Goal: Task Accomplishment & Management: Use online tool/utility

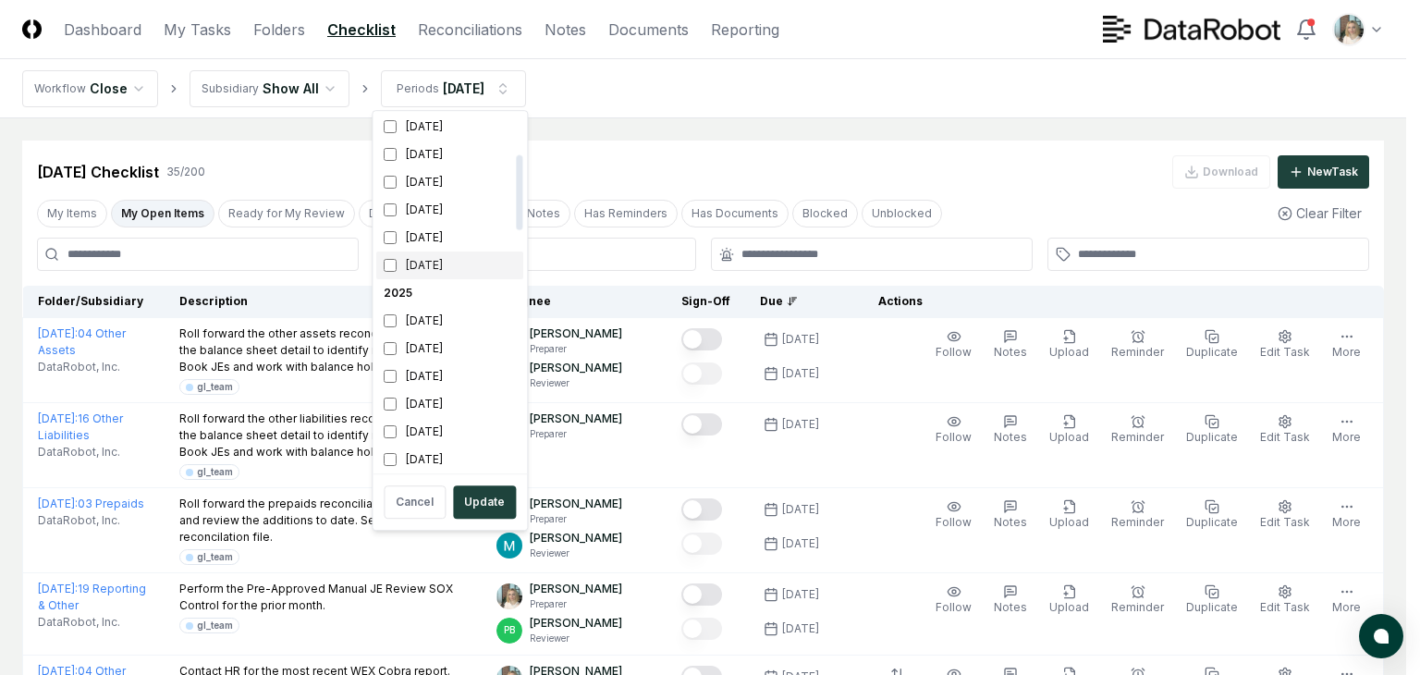
scroll to position [185, 0]
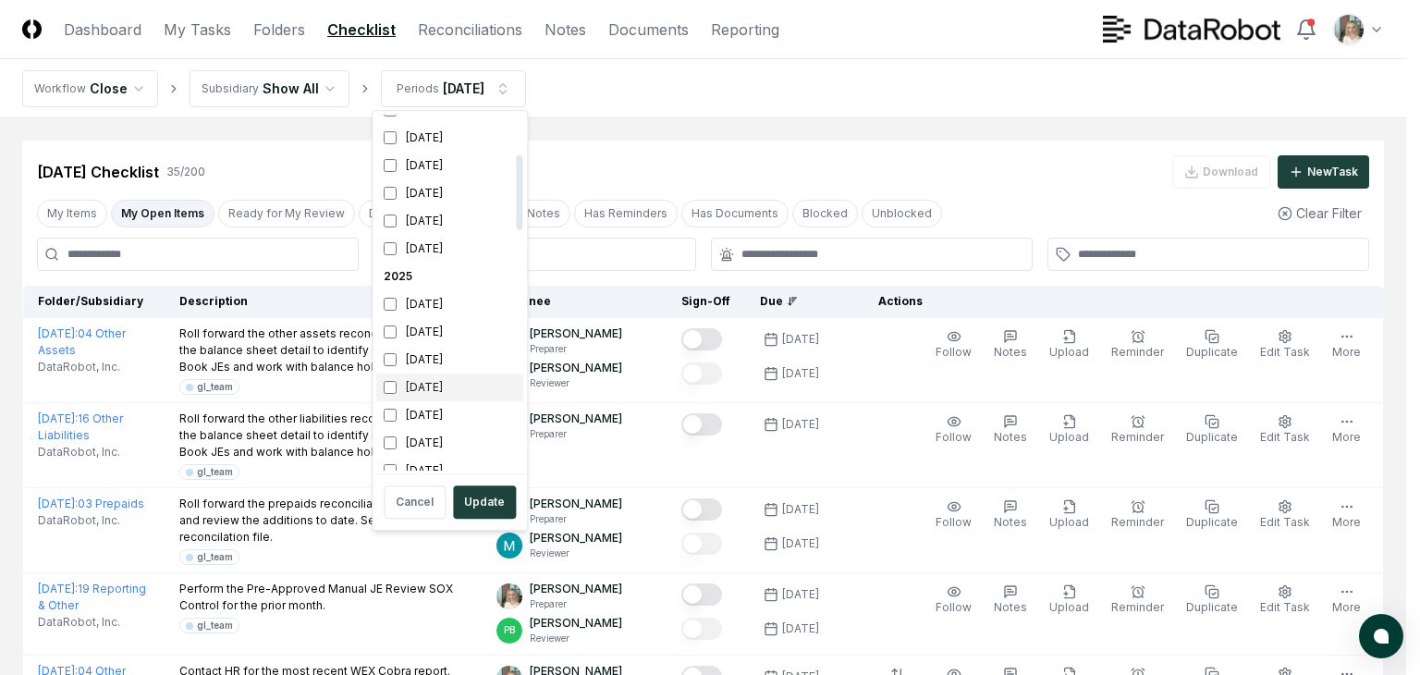
click at [435, 390] on div "[DATE]" at bounding box center [449, 388] width 147 height 28
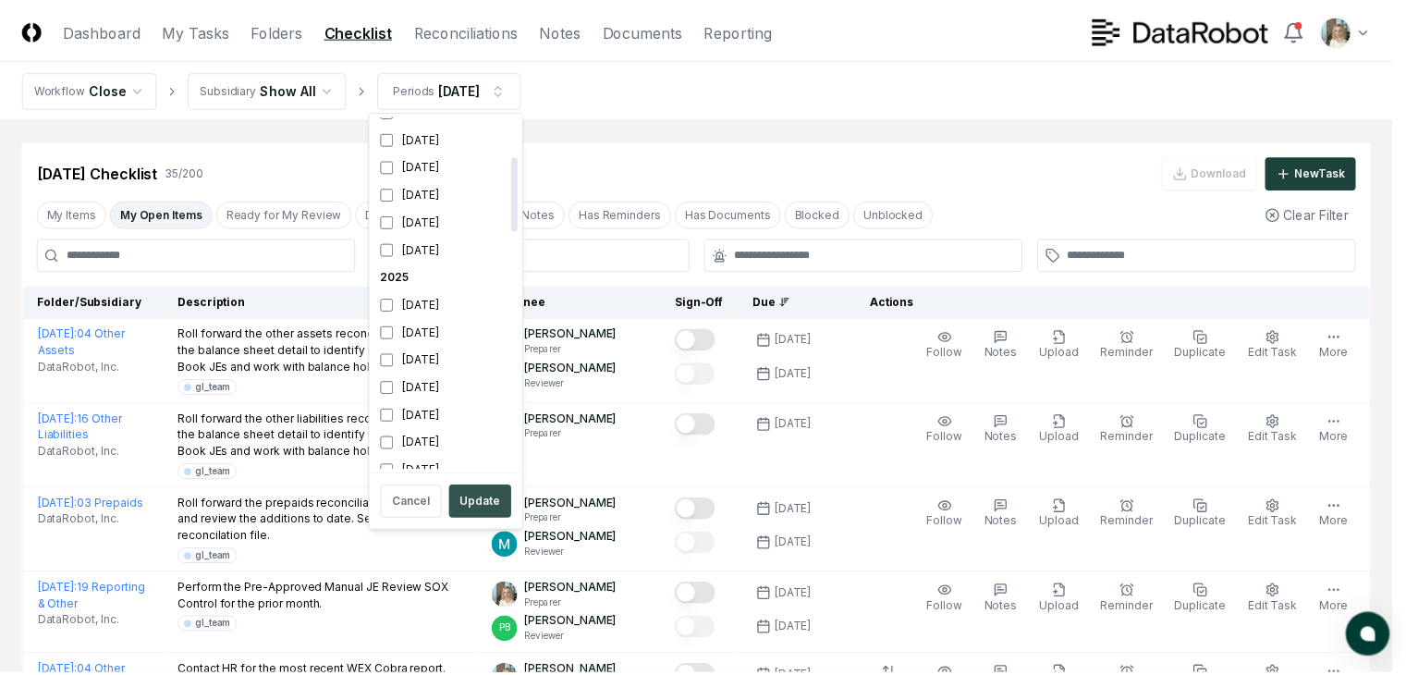
scroll to position [200, 0]
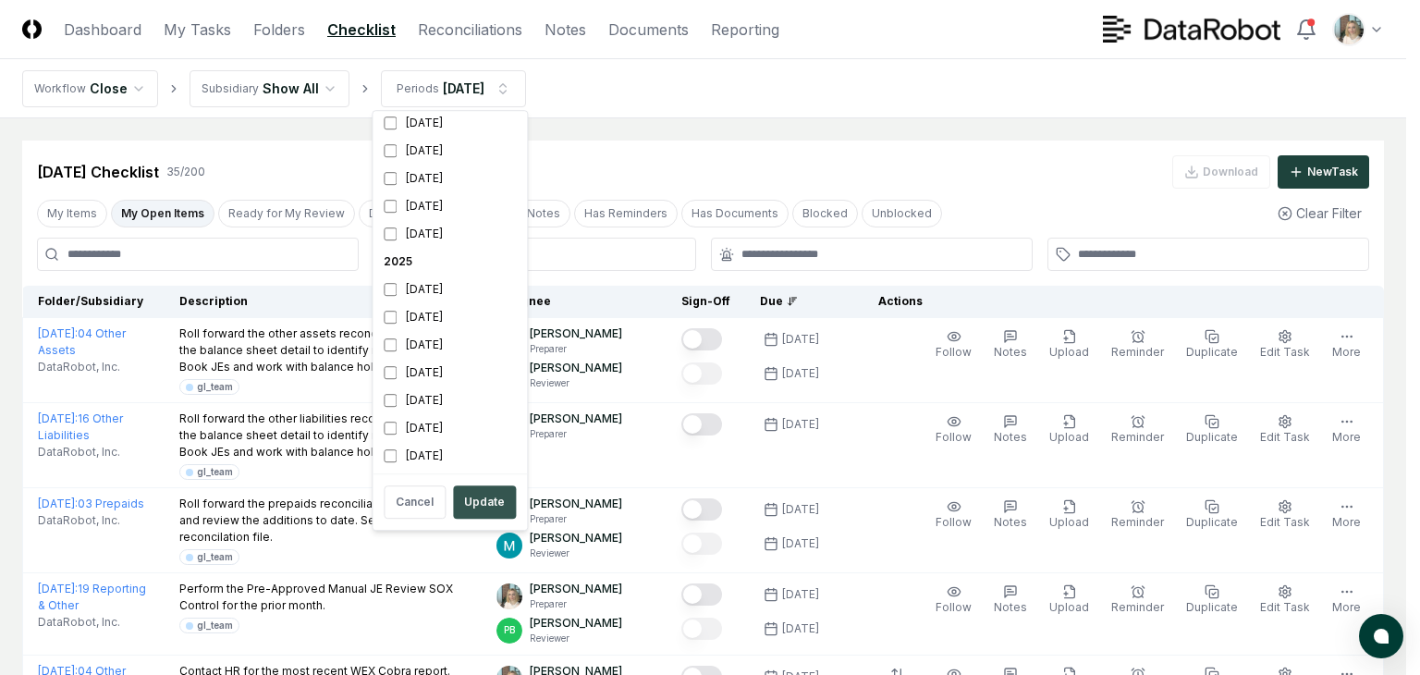
click at [472, 509] on button "Update" at bounding box center [484, 501] width 63 height 33
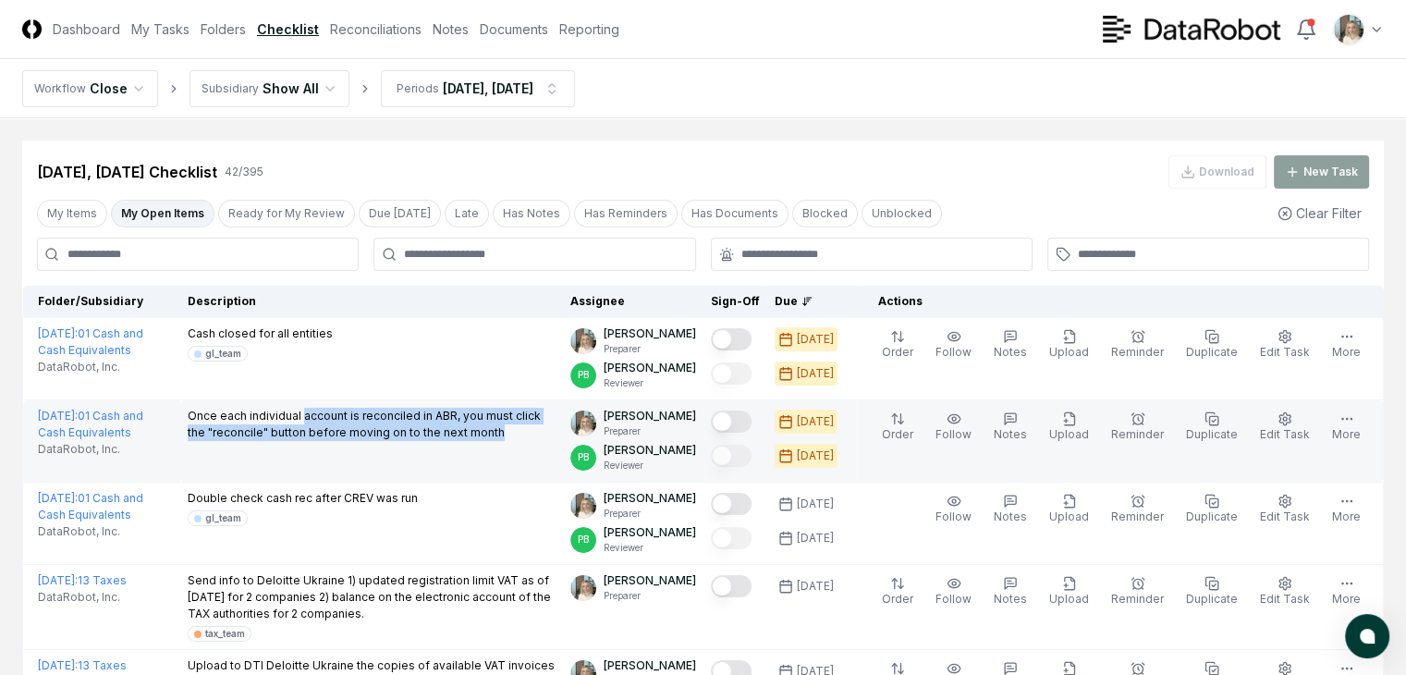
drag, startPoint x: 288, startPoint y: 419, endPoint x: 323, endPoint y: 447, distance: 44.8
click at [323, 441] on p "Once each individual account is reconciled in ABR, you must click the "reconcil…" at bounding box center [372, 424] width 369 height 33
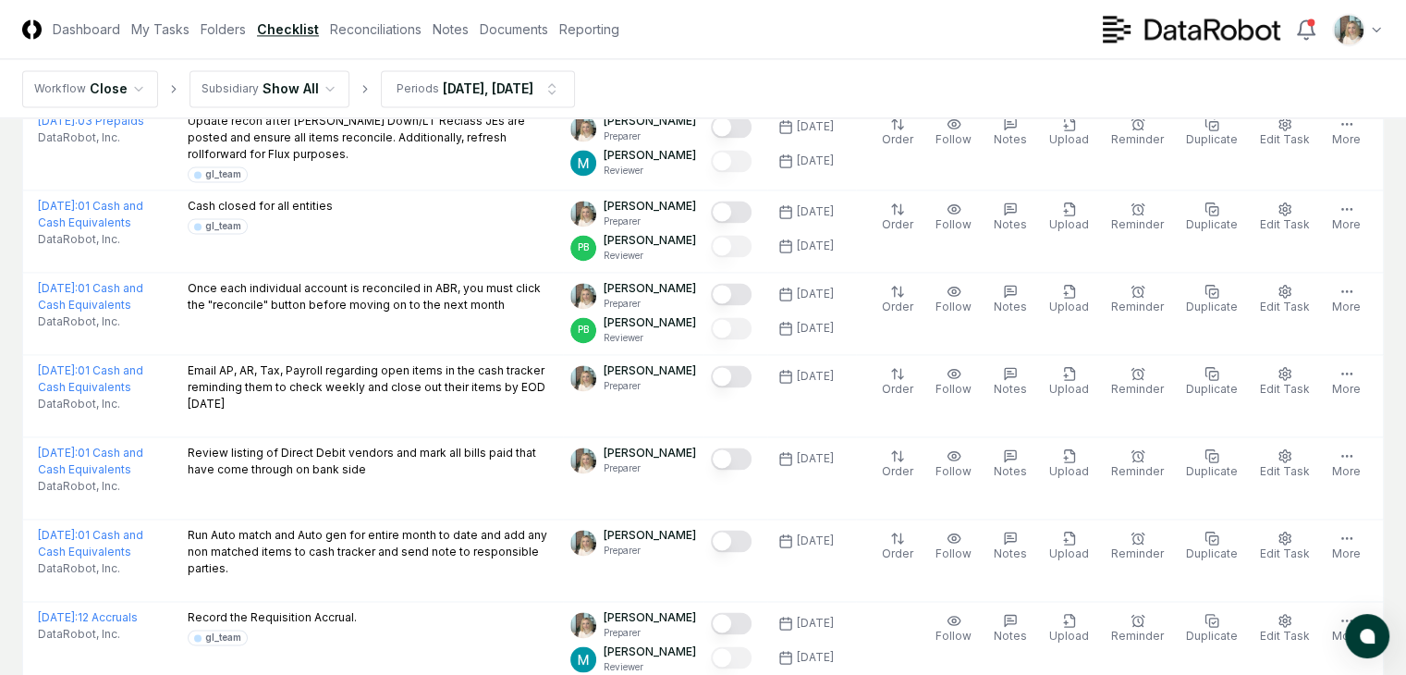
scroll to position [2712, 0]
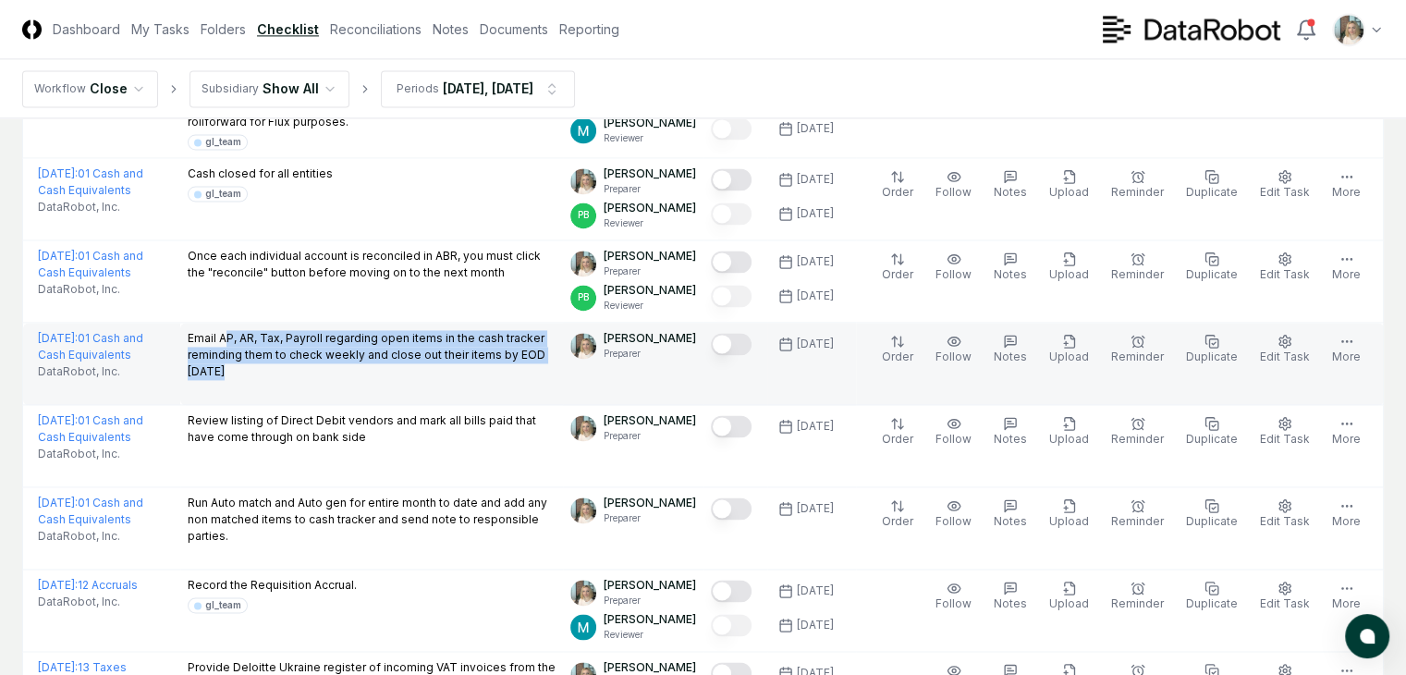
drag, startPoint x: 215, startPoint y: 383, endPoint x: 290, endPoint y: 427, distance: 87.9
click at [290, 384] on div "Email AP, AR, Tax, Payroll regarding open items in the cash tracker reminding t…" at bounding box center [372, 357] width 369 height 54
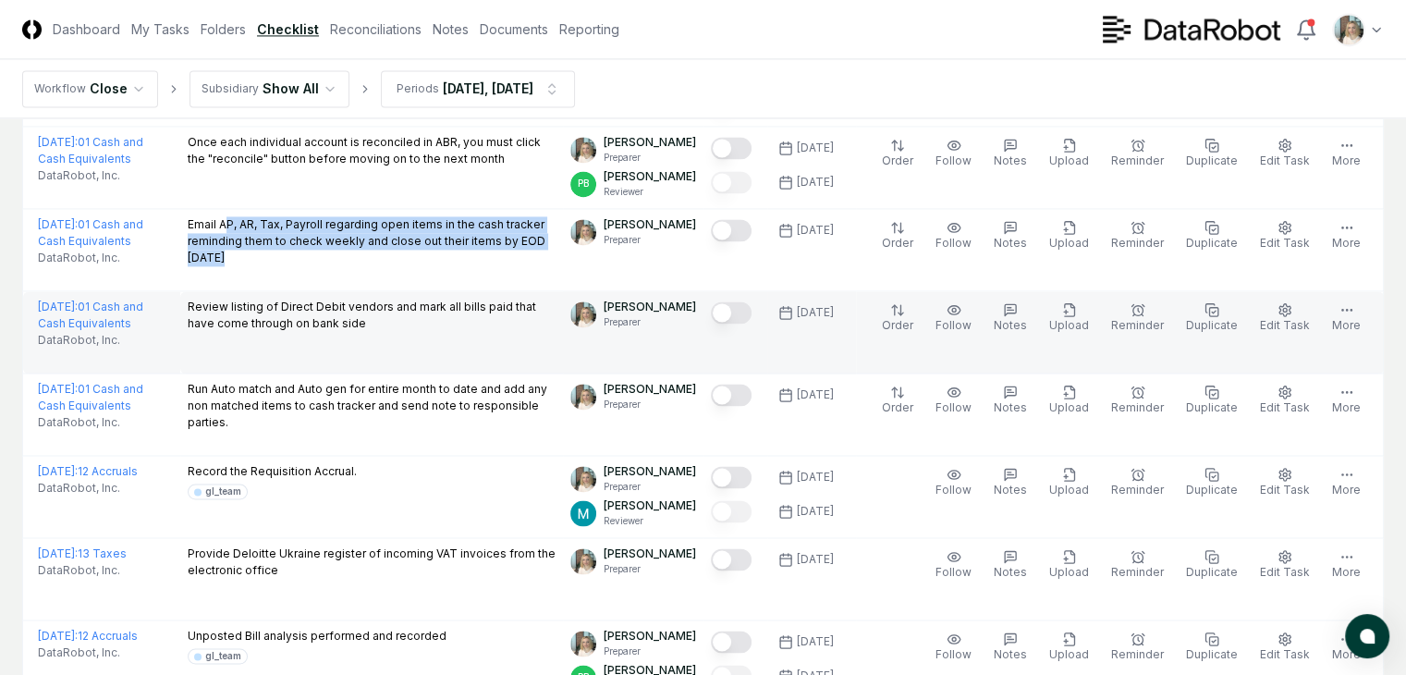
scroll to position [2835, 0]
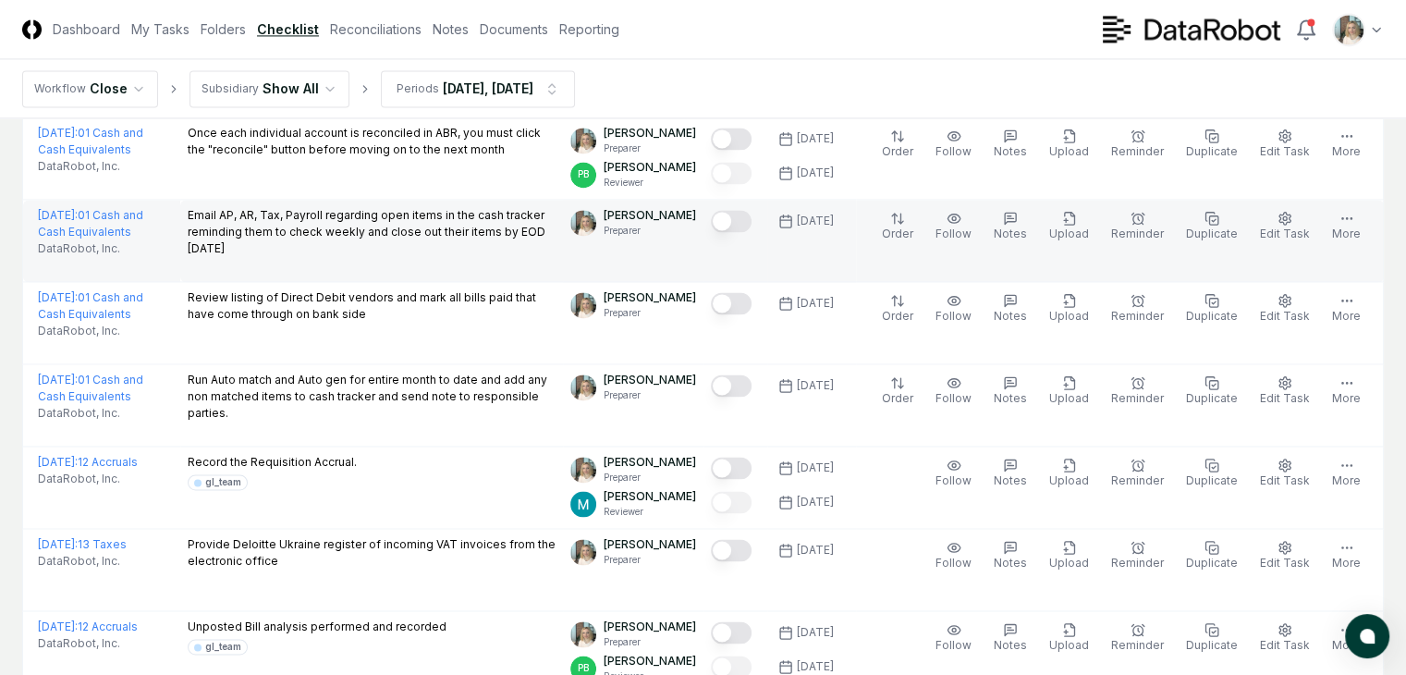
click at [194, 257] on p "Email AP, AR, Tax, Payroll regarding open items in the cash tracker reminding t…" at bounding box center [372, 232] width 369 height 50
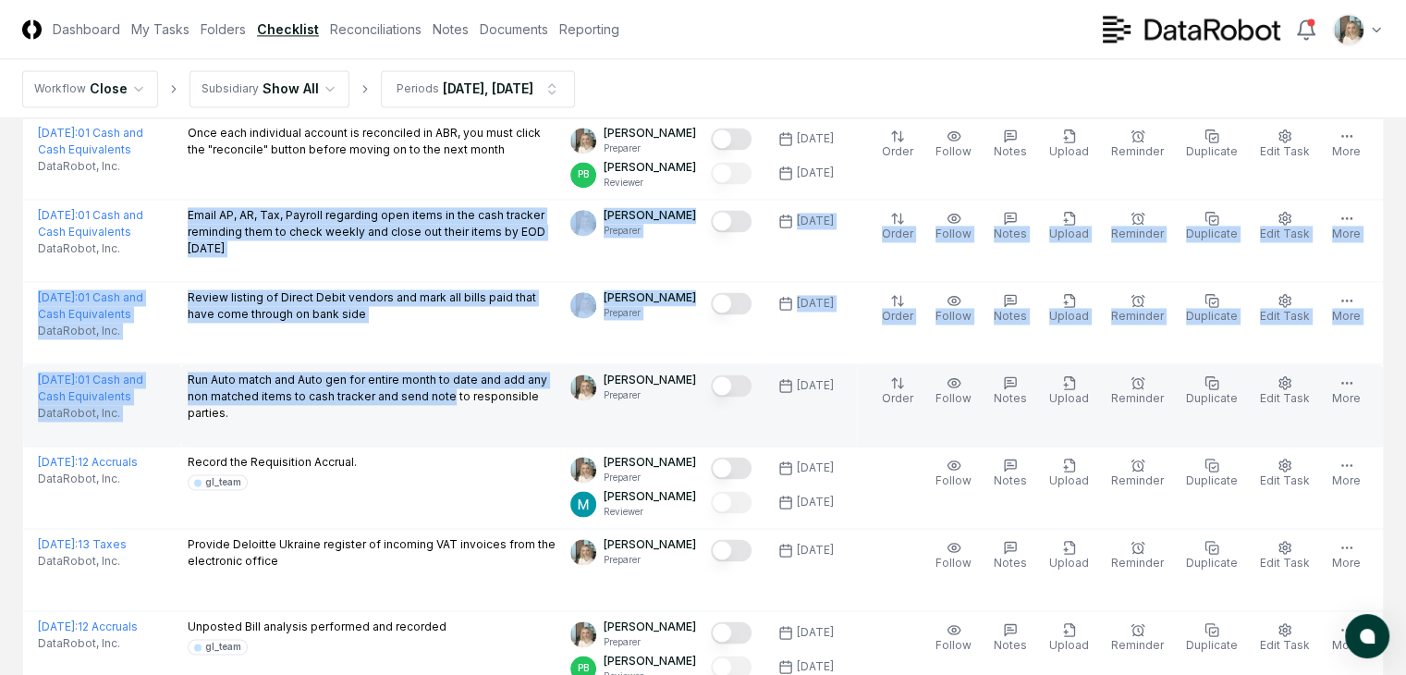
drag, startPoint x: 178, startPoint y: 256, endPoint x: 483, endPoint y: 446, distance: 359.2
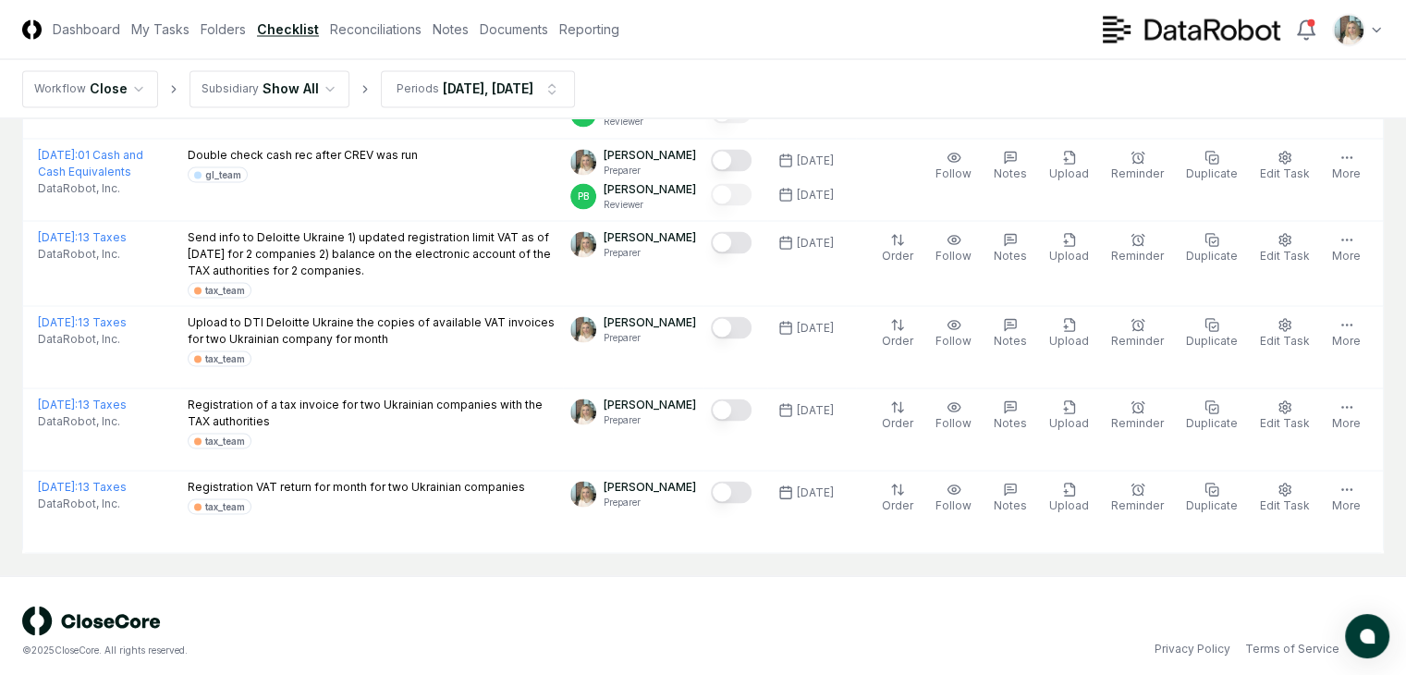
scroll to position [3443, 0]
